Goal: Information Seeking & Learning: Learn about a topic

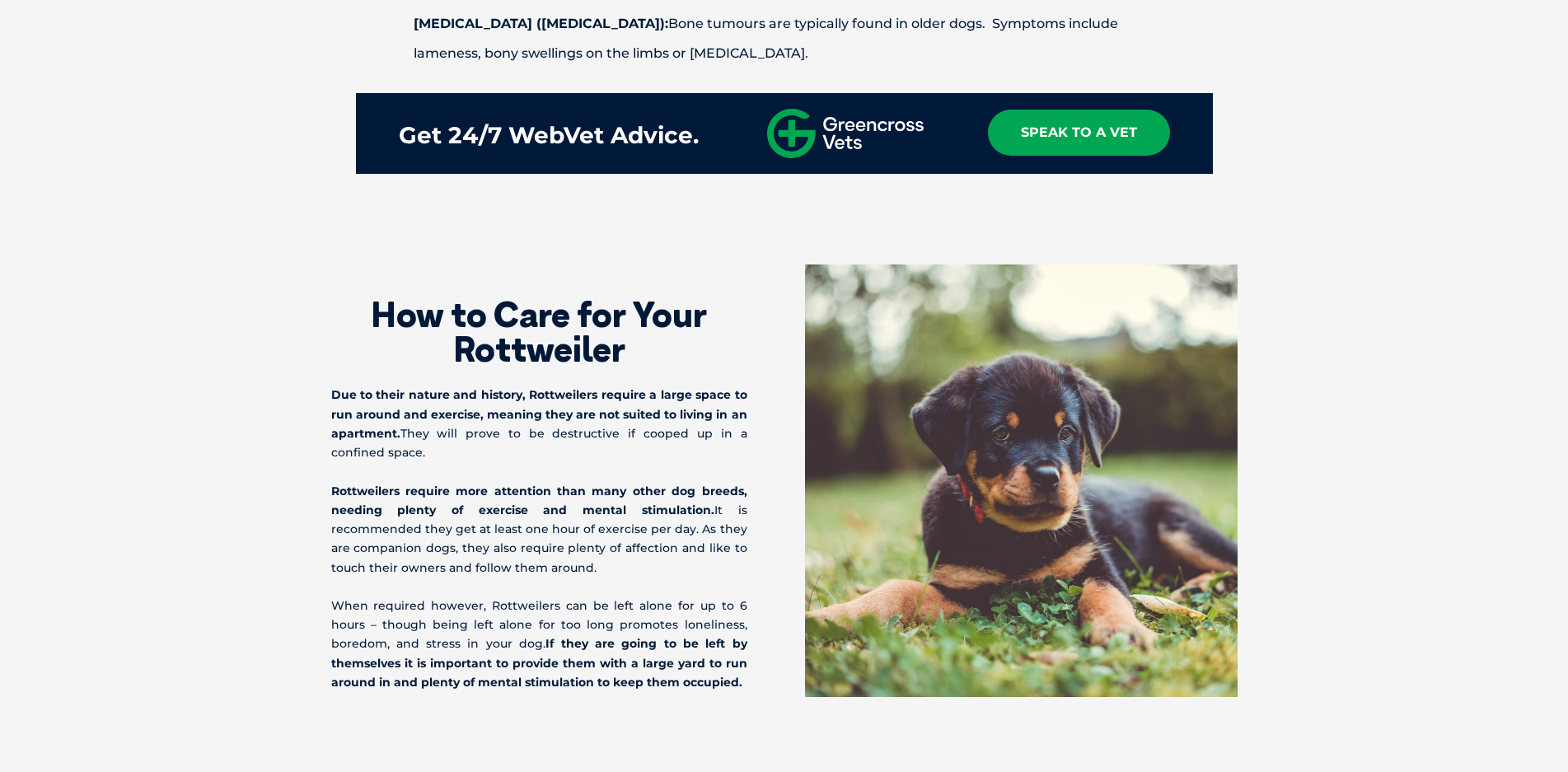
scroll to position [3296, 0]
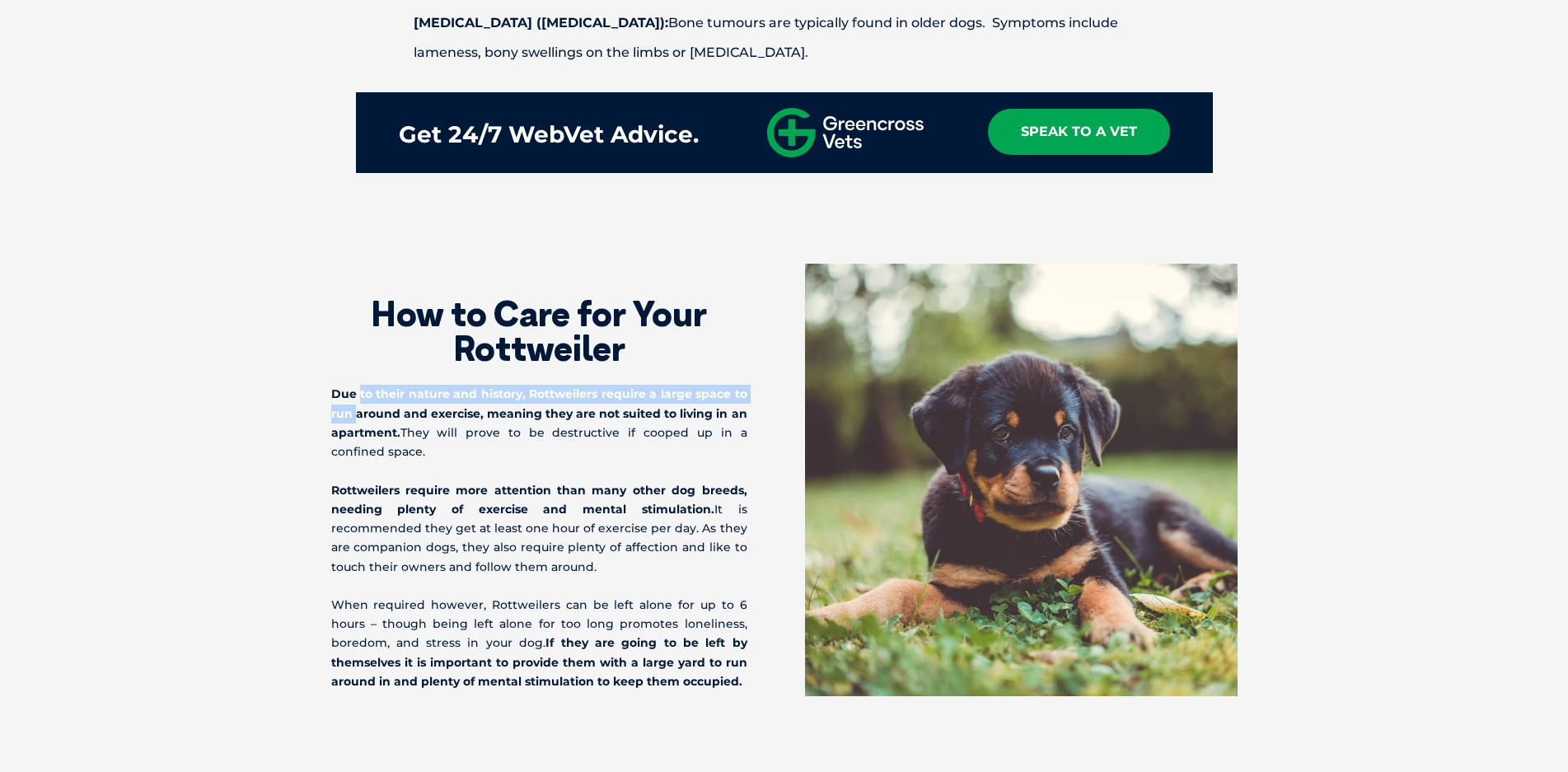
drag, startPoint x: 355, startPoint y: 308, endPoint x: 754, endPoint y: 306, distance: 399.0
click at [754, 306] on div "How to Care for Your Rottweiler Due to their nature and history, Rottweilers re…" at bounding box center [558, 477] width 454 height 428
drag, startPoint x: 341, startPoint y: 326, endPoint x: 750, endPoint y: 328, distance: 409.0
click at [750, 328] on div "How to Care for Your Rottweiler Due to their nature and history, Rottweilers re…" at bounding box center [558, 477] width 454 height 428
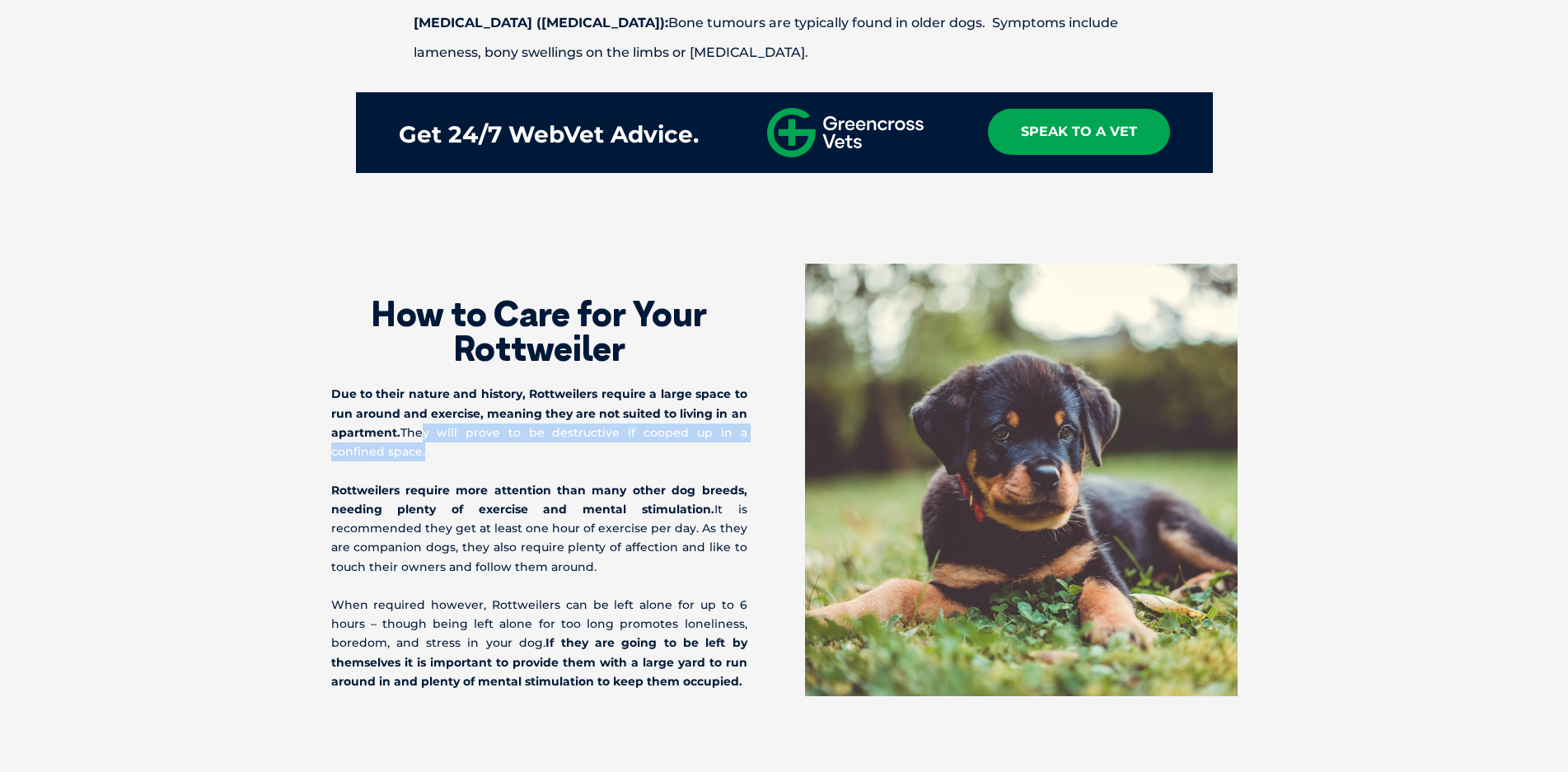
drag, startPoint x: 342, startPoint y: 349, endPoint x: 662, endPoint y: 352, distance: 320.0
click at [662, 385] on p "Due to their nature and history, Rottweilers require a large space to run aroun…" at bounding box center [538, 423] width 416 height 76
click at [445, 483] on strong "Rottweilers require more attention than many other dog breeds, needing plenty o…" at bounding box center [538, 500] width 416 height 34
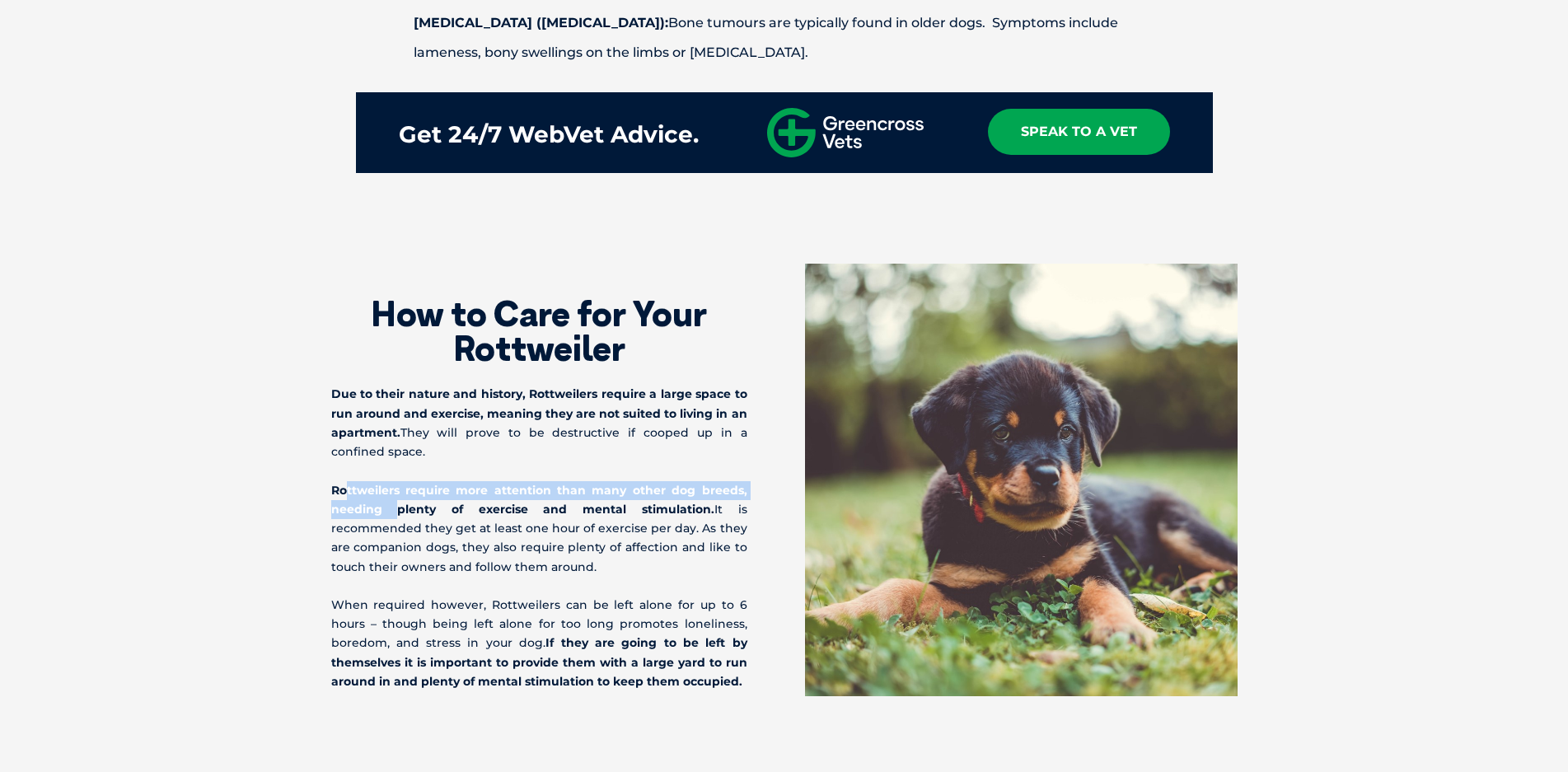
drag, startPoint x: 340, startPoint y: 381, endPoint x: 744, endPoint y: 389, distance: 404.1
click at [744, 481] on p "Rottweilers require more attention than many other dog breeds, needing plenty o…" at bounding box center [538, 529] width 416 height 96
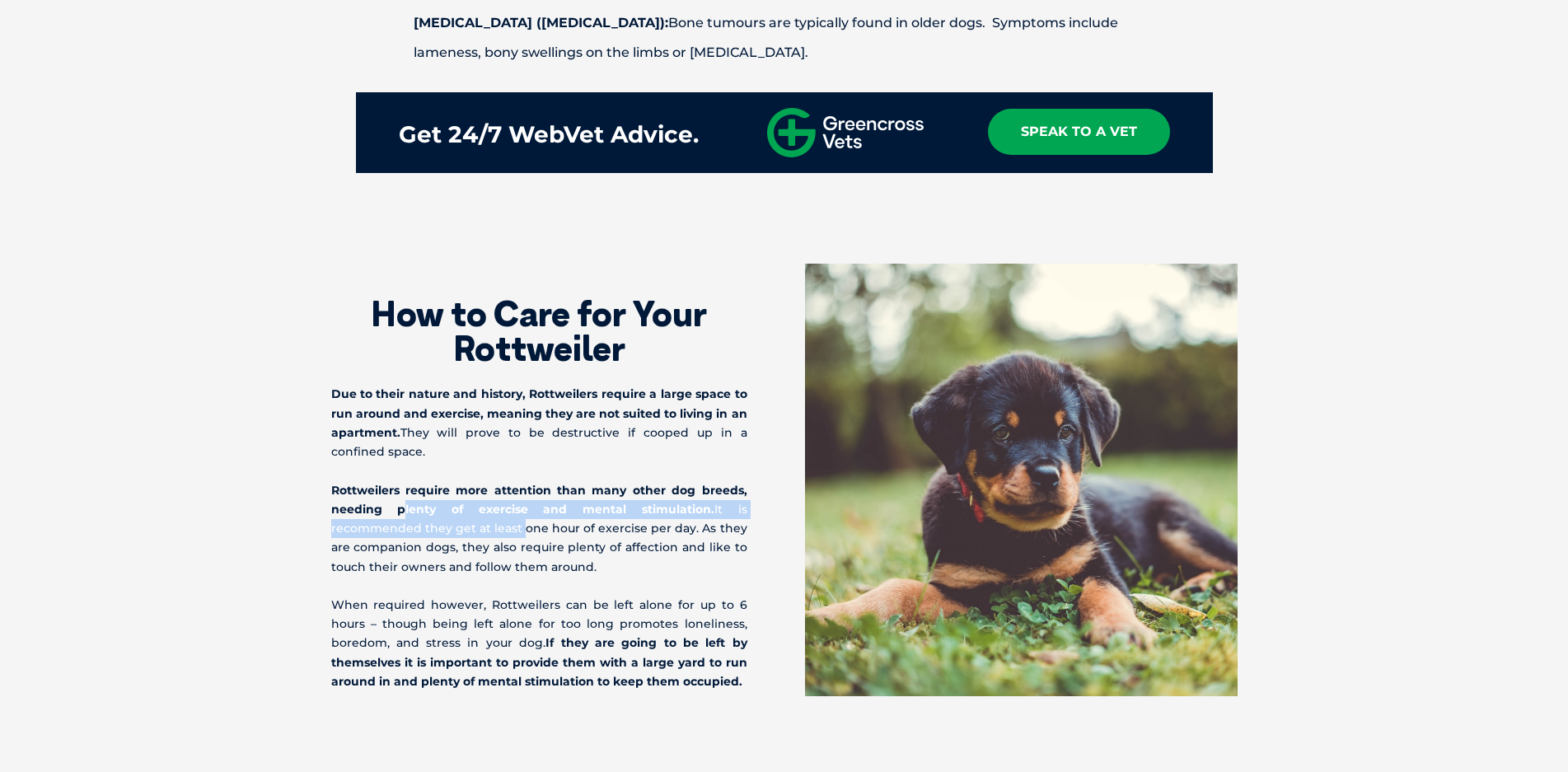
drag, startPoint x: 329, startPoint y: 400, endPoint x: 748, endPoint y: 402, distance: 419.0
click at [748, 402] on div "How to Care for Your Rottweiler Due to their nature and history, Rottweilers re…" at bounding box center [784, 480] width 939 height 433
click at [468, 483] on strong "Rottweilers require more attention than many other dog breeds, needing plenty o…" at bounding box center [538, 500] width 416 height 34
drag, startPoint x: 454, startPoint y: 401, endPoint x: 559, endPoint y: 401, distance: 105.0
click at [559, 483] on strong "Rottweilers require more attention than many other dog breeds, needing plenty o…" at bounding box center [538, 500] width 416 height 34
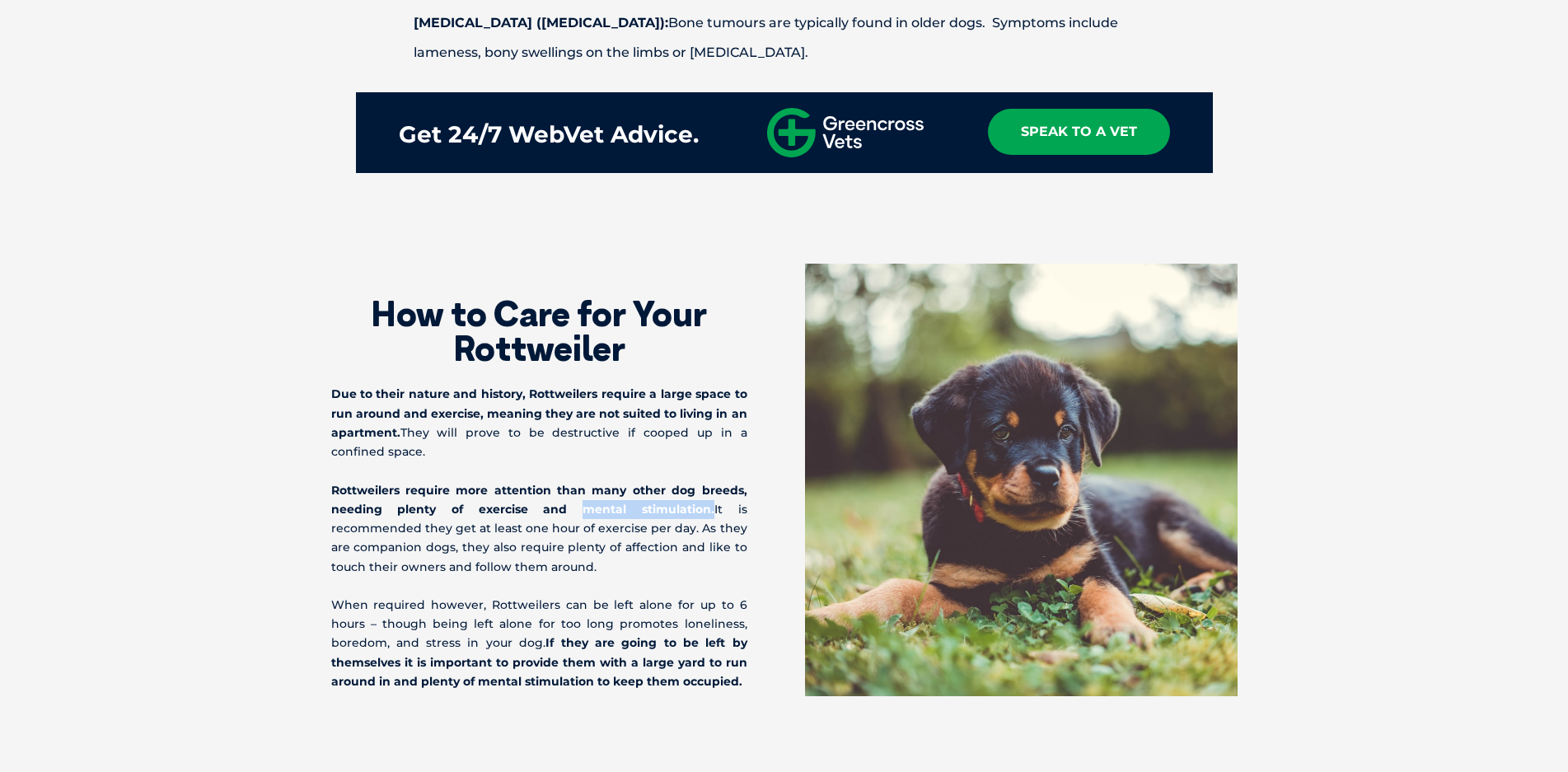
copy strong "mental stimulation"
click at [596, 481] on p "Rottweilers require more attention than many other dog breeds, needing plenty o…" at bounding box center [538, 529] width 416 height 96
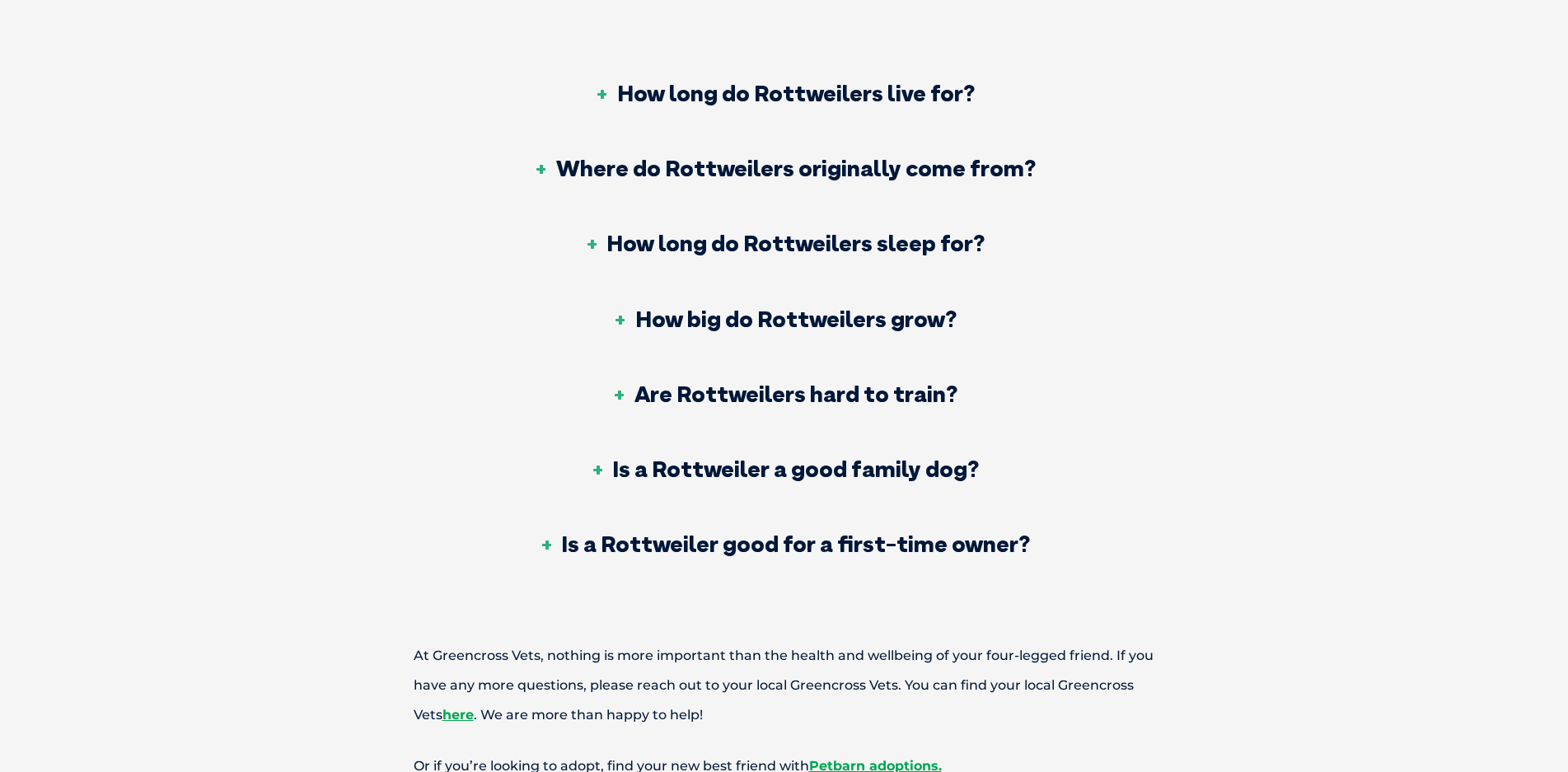
scroll to position [5522, 0]
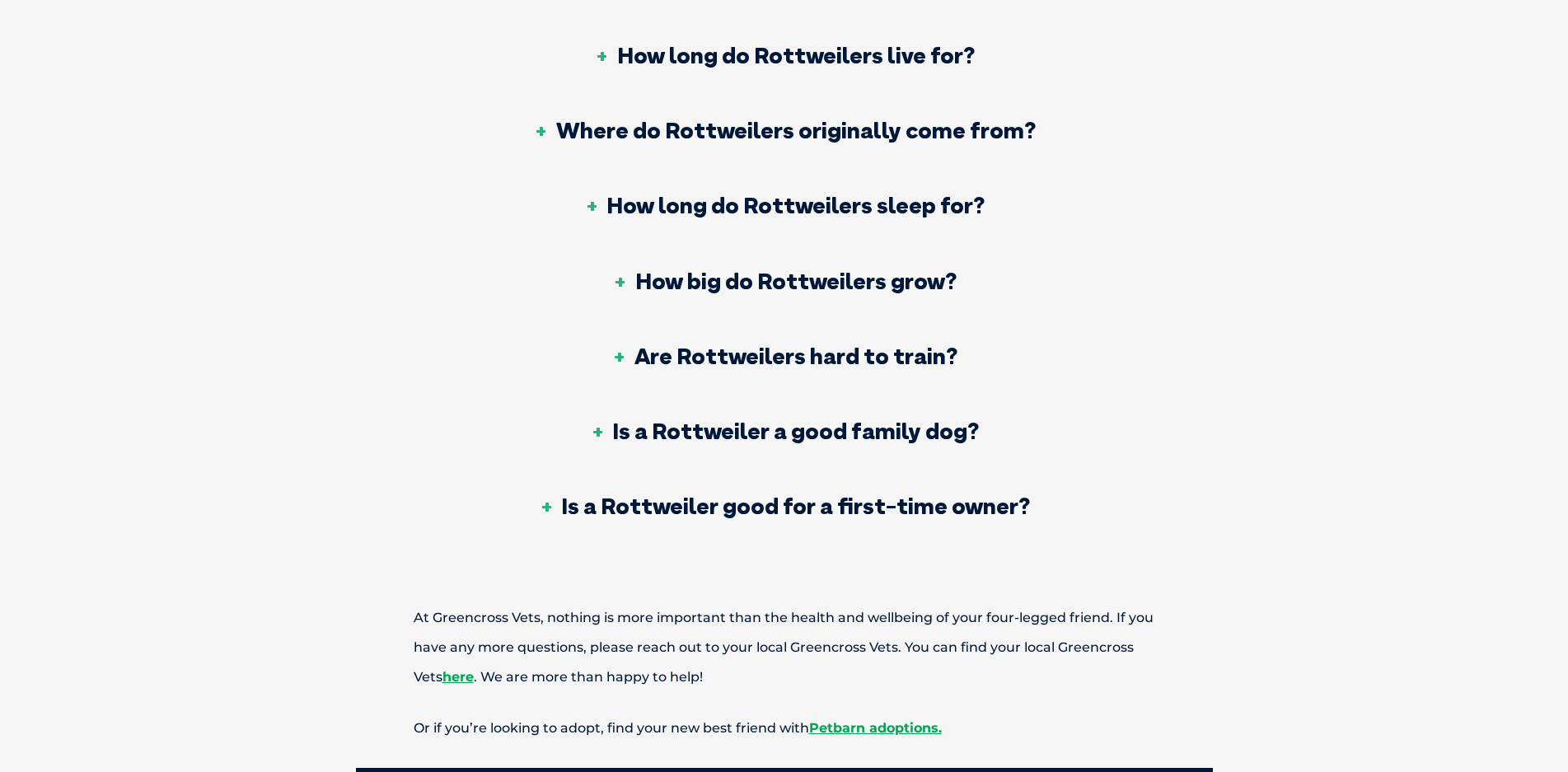
click at [552, 495] on h3 "Is a Rottweiler good for a first-time owner?" at bounding box center [784, 506] width 492 height 23
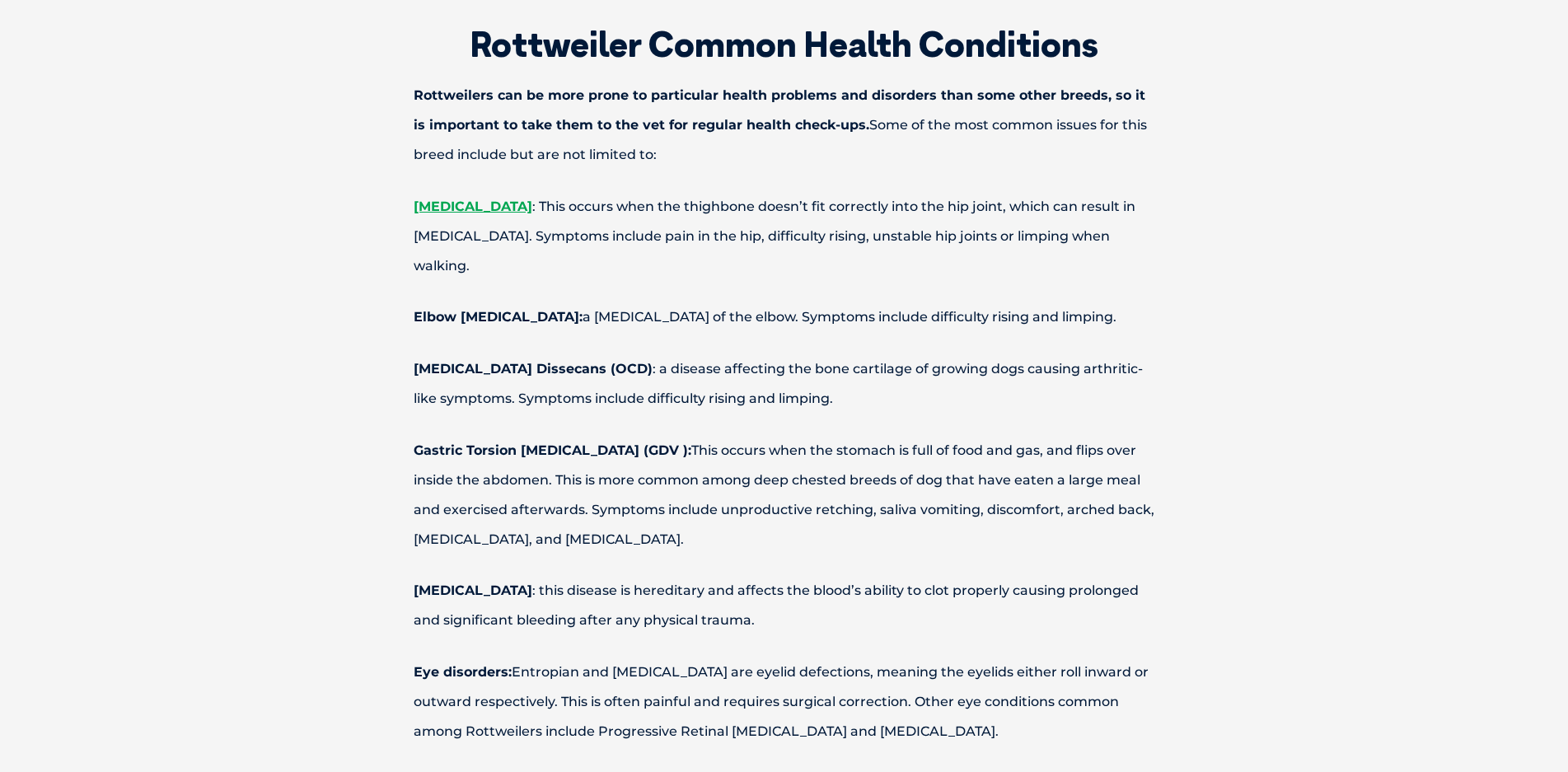
scroll to position [2225, 0]
